Goal: Check status: Check status

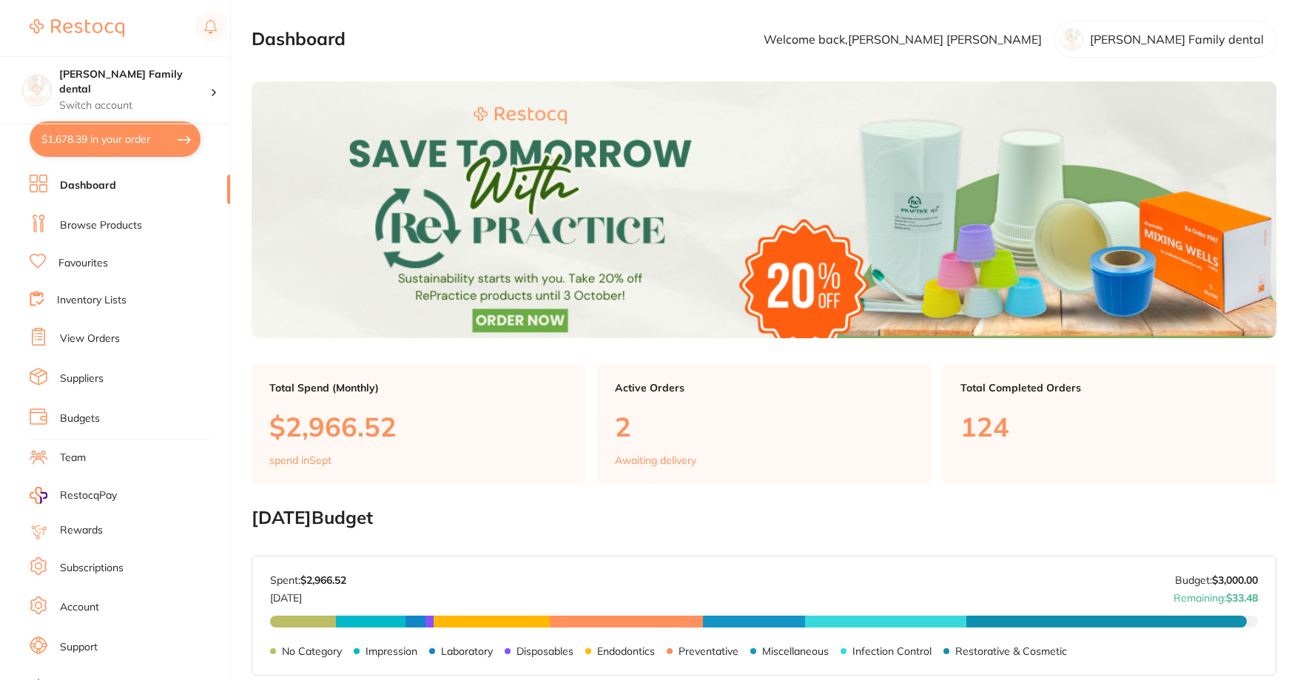
click at [81, 342] on link "View Orders" at bounding box center [90, 339] width 60 height 15
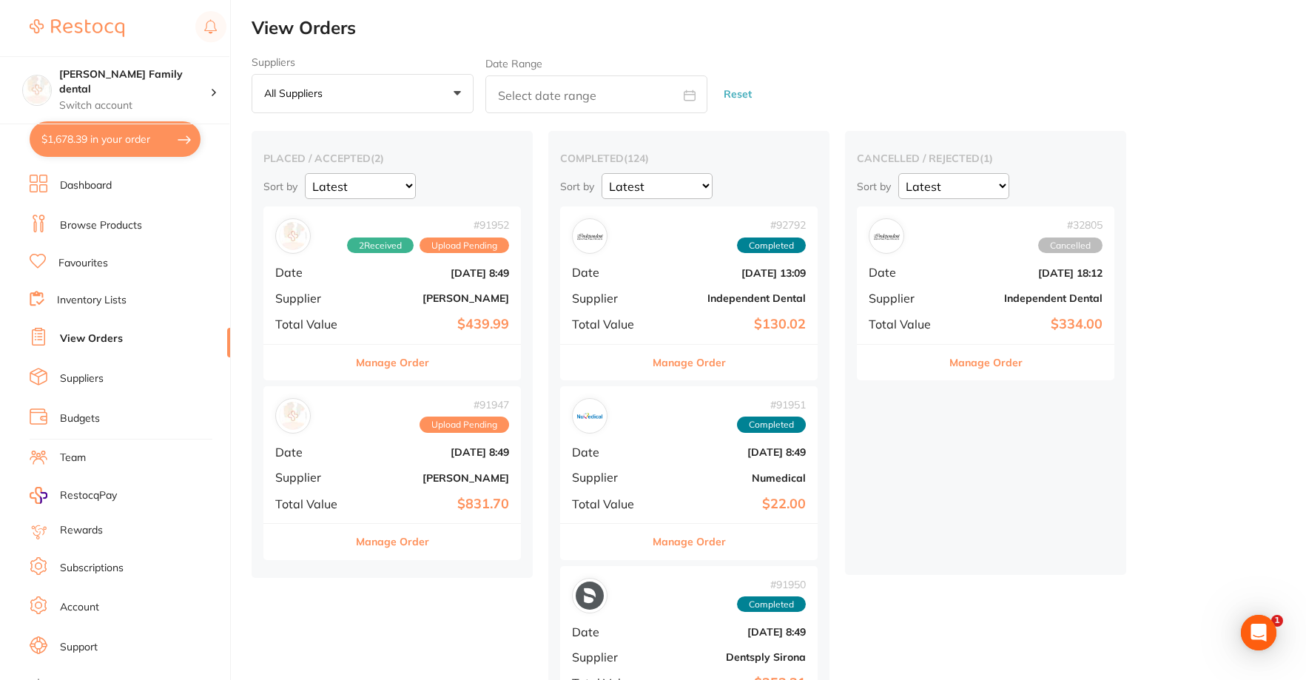
drag, startPoint x: 369, startPoint y: 369, endPoint x: 308, endPoint y: 371, distance: 60.7
click at [369, 369] on button "Manage Order" at bounding box center [392, 363] width 73 height 36
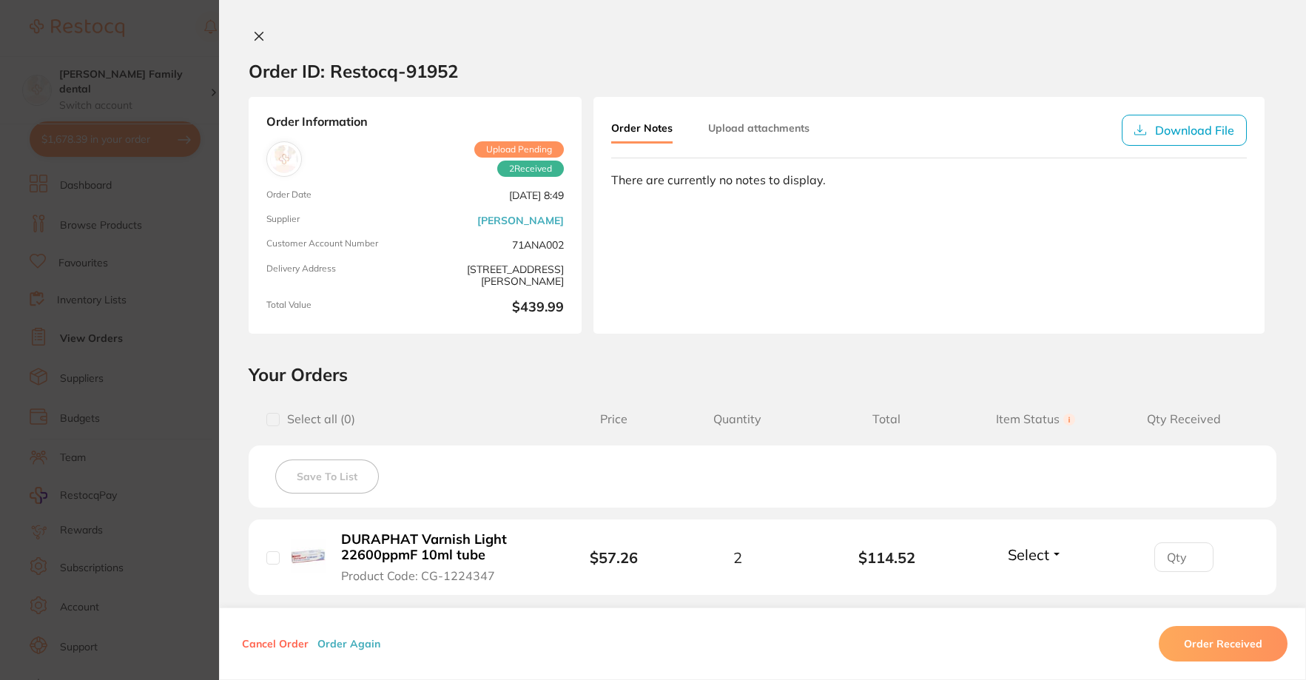
click at [195, 57] on section "Order ID: Restocq- 91952 Order Information 2 Received Upload Pending Order Date…" at bounding box center [653, 340] width 1306 height 680
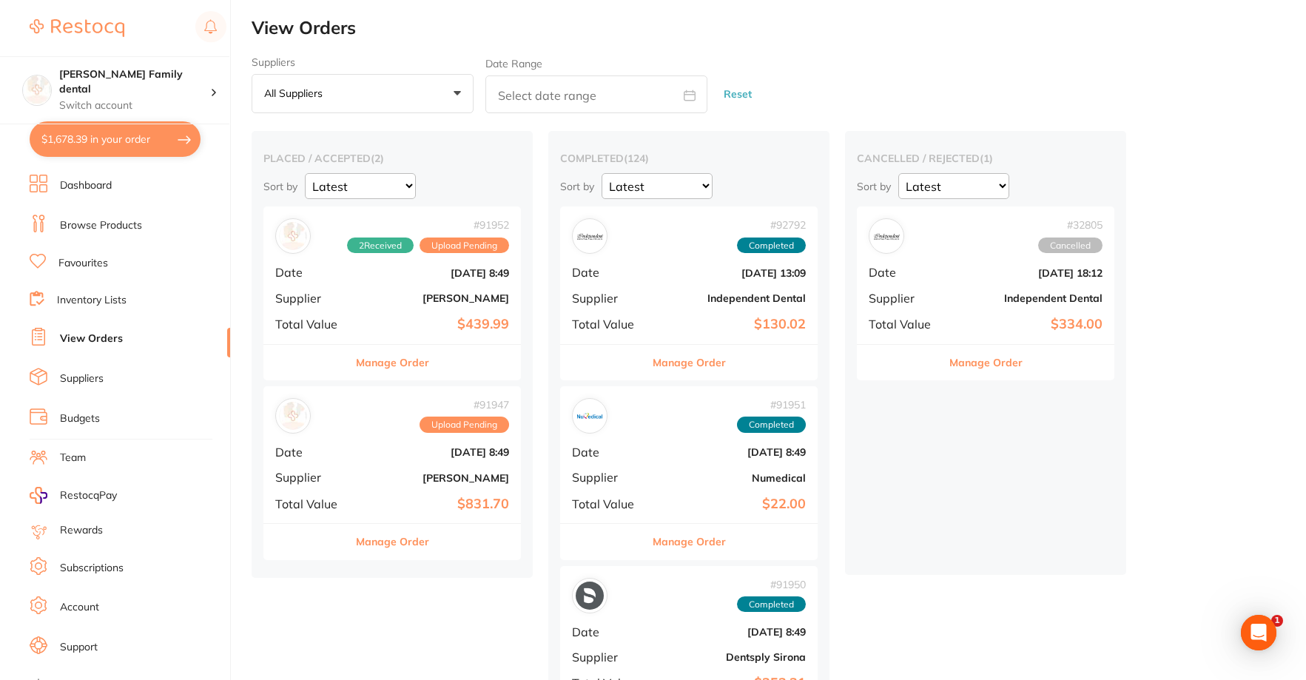
click at [373, 547] on button "Manage Order" at bounding box center [392, 542] width 73 height 36
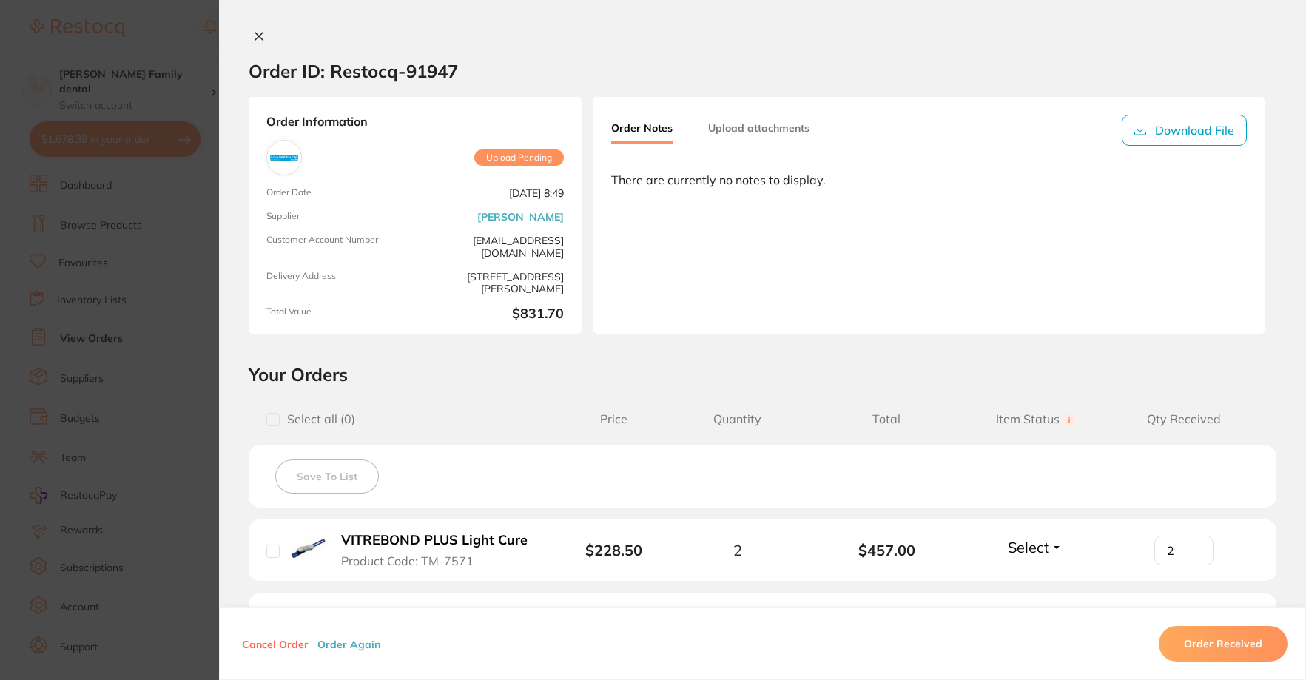
click at [146, 35] on section "Order ID: Restocq- 91947 Order Information Upload Pending Order Date [DATE] 8:4…" at bounding box center [653, 340] width 1306 height 680
